Goal: Entertainment & Leisure: Consume media (video, audio)

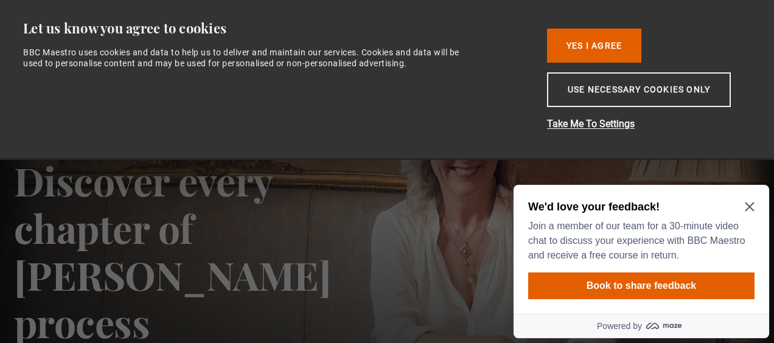
click at [754, 207] on div "We'd love your feedback! Join a member of our team for a 30-minute video chat t…" at bounding box center [640, 249] width 255 height 129
click at [613, 46] on button "Yes I Agree" at bounding box center [594, 46] width 94 height 34
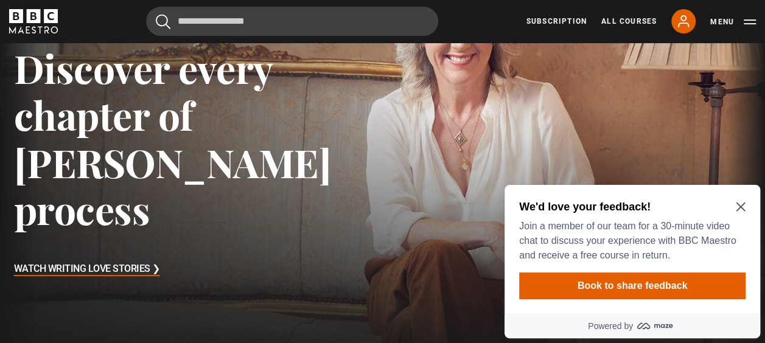
scroll to position [109, 0]
click at [740, 207] on icon "Close Maze Prompt" at bounding box center [739, 207] width 9 height 9
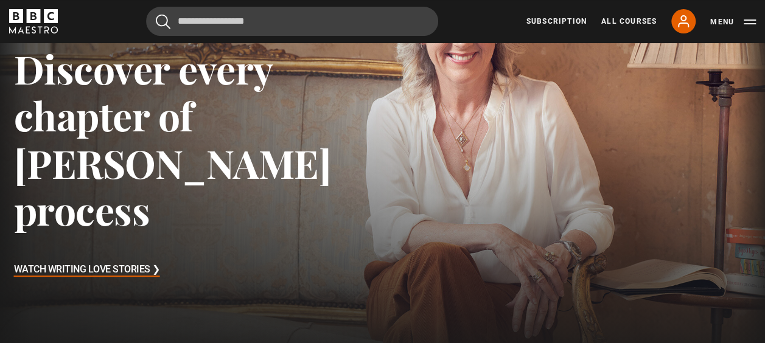
click at [111, 261] on h3 "Watch Writing Love Stories ❯" at bounding box center [87, 270] width 146 height 18
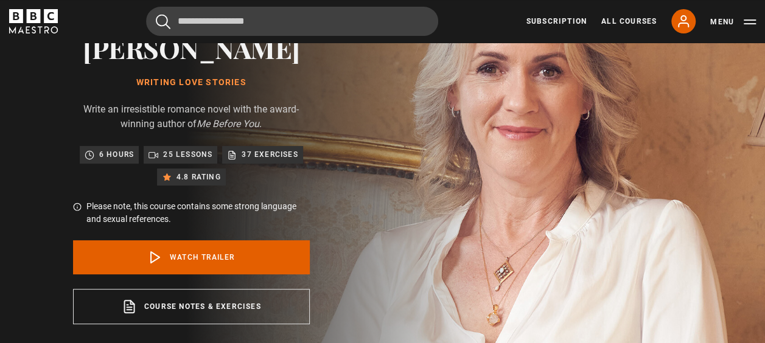
scroll to position [123, 0]
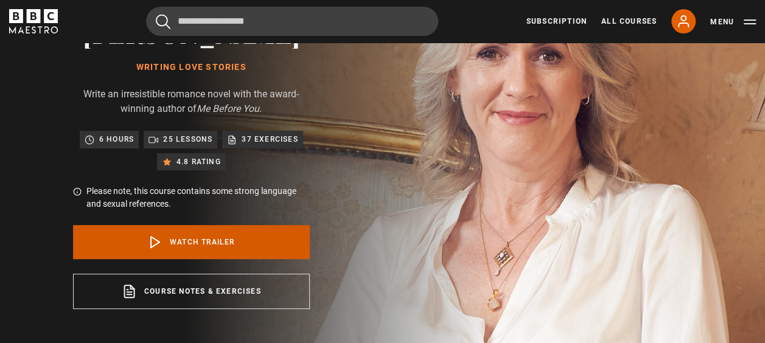
click at [181, 239] on link "Watch Trailer" at bounding box center [191, 242] width 237 height 34
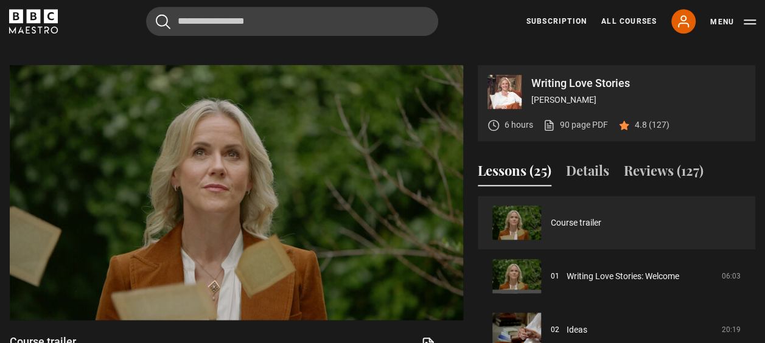
scroll to position [512, 0]
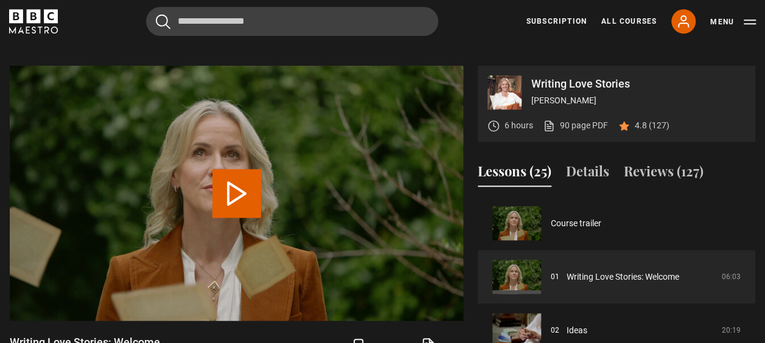
scroll to position [529, 0]
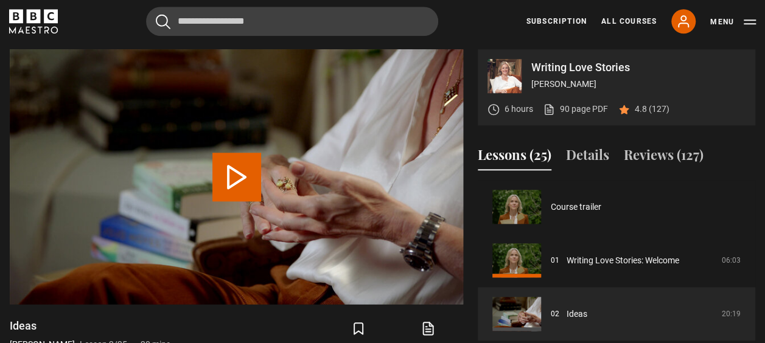
scroll to position [54, 0]
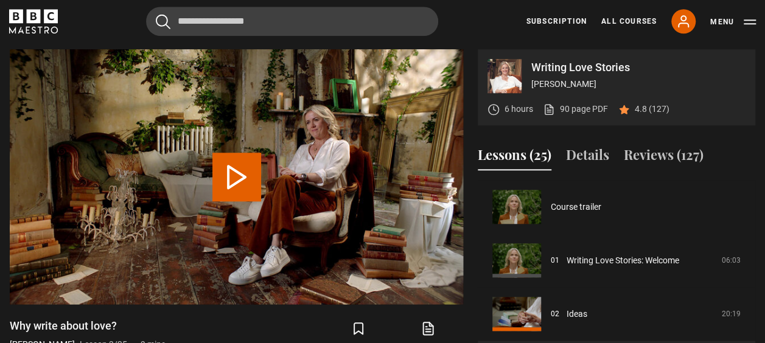
scroll to position [107, 0]
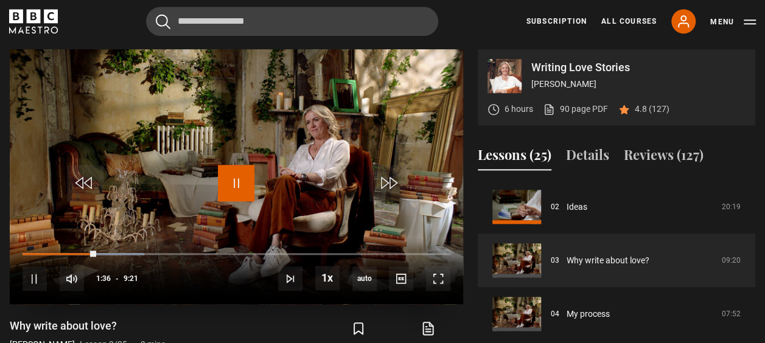
click at [237, 175] on span "Video Player" at bounding box center [236, 183] width 36 height 36
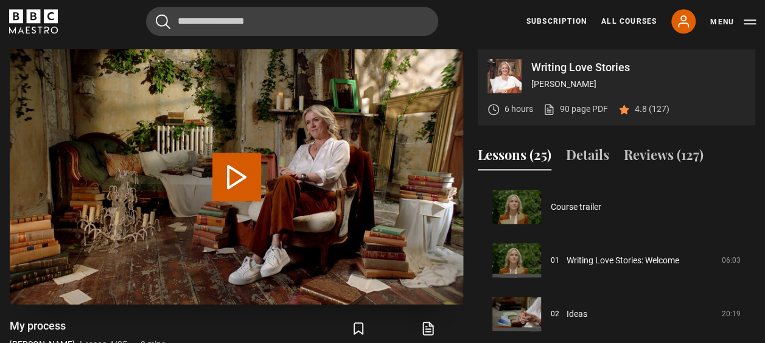
scroll to position [161, 0]
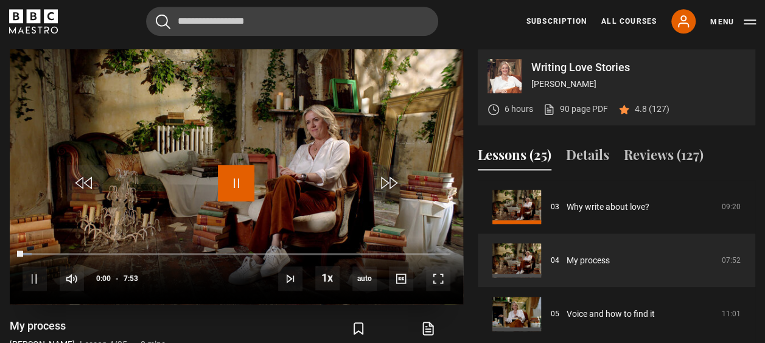
click at [232, 179] on span "Video Player" at bounding box center [236, 183] width 36 height 36
